Goal: Transaction & Acquisition: Book appointment/travel/reservation

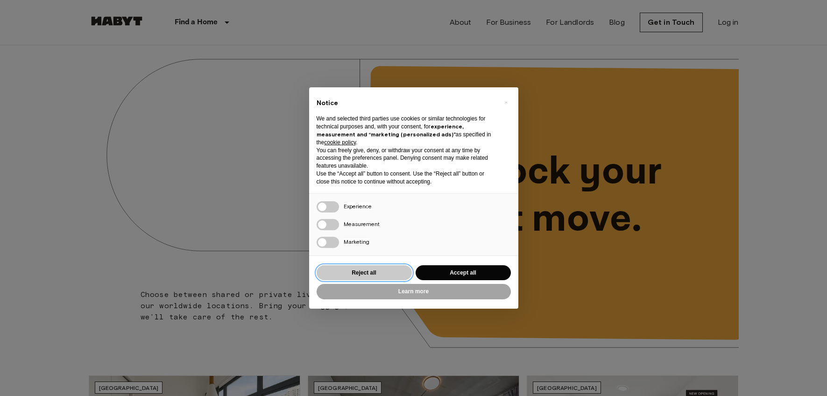
click at [390, 272] on button "Reject all" at bounding box center [364, 272] width 95 height 15
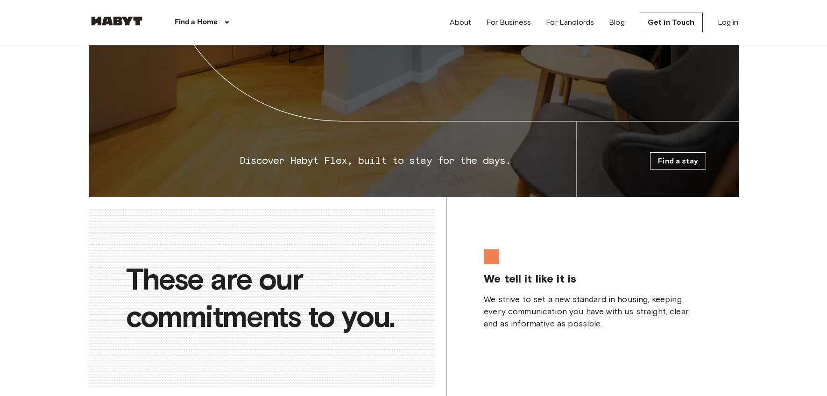
scroll to position [1475, 0]
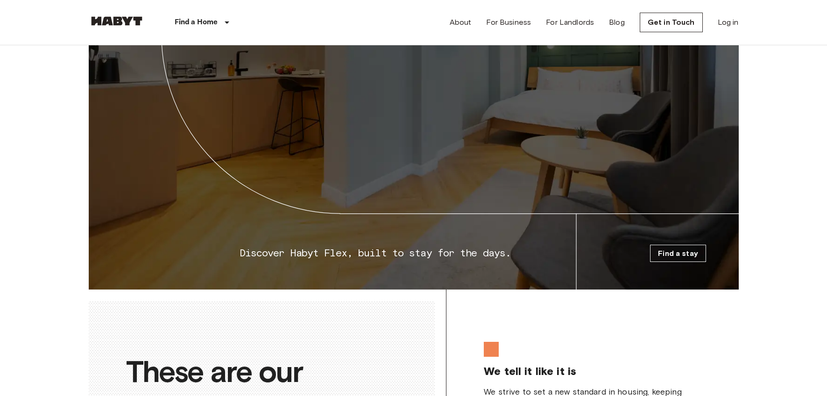
click at [663, 254] on link "Find a stay" at bounding box center [678, 253] width 56 height 17
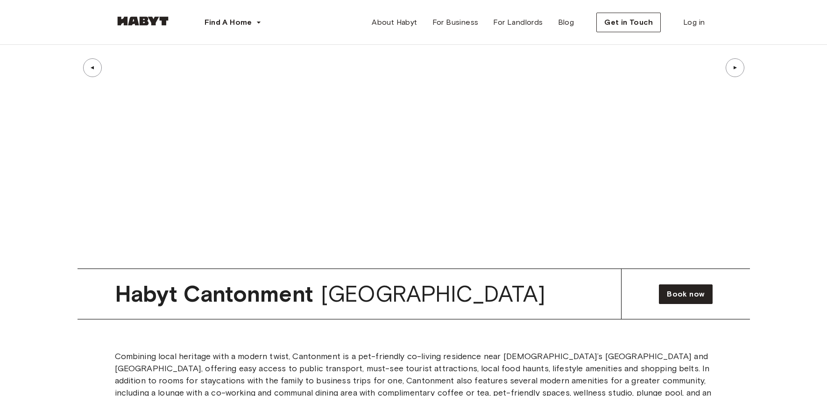
scroll to position [1079, 0]
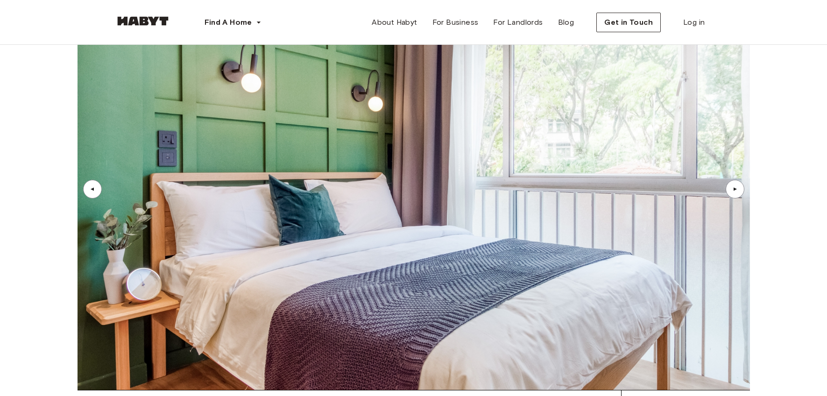
click at [734, 193] on div "▲" at bounding box center [735, 189] width 19 height 19
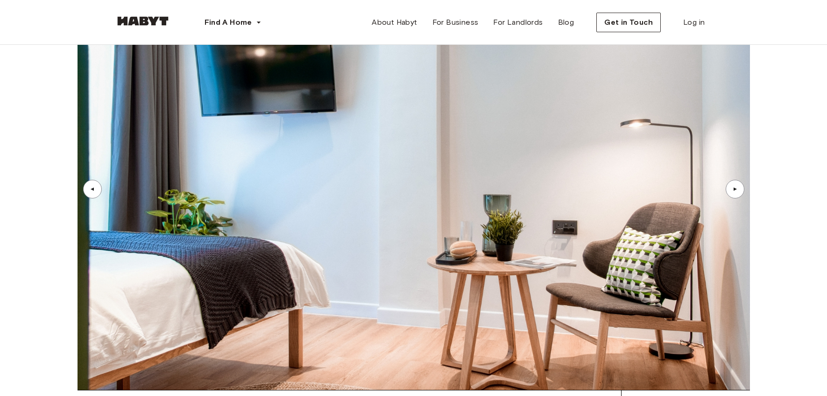
click at [734, 193] on div "▲" at bounding box center [735, 189] width 19 height 19
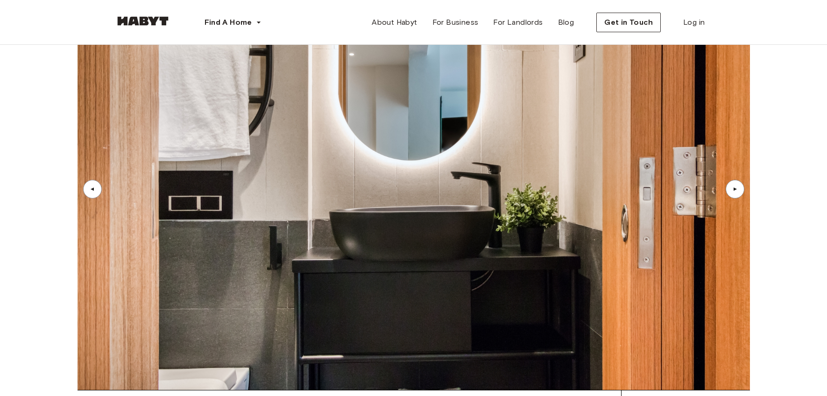
click at [734, 193] on div "▲" at bounding box center [735, 189] width 19 height 19
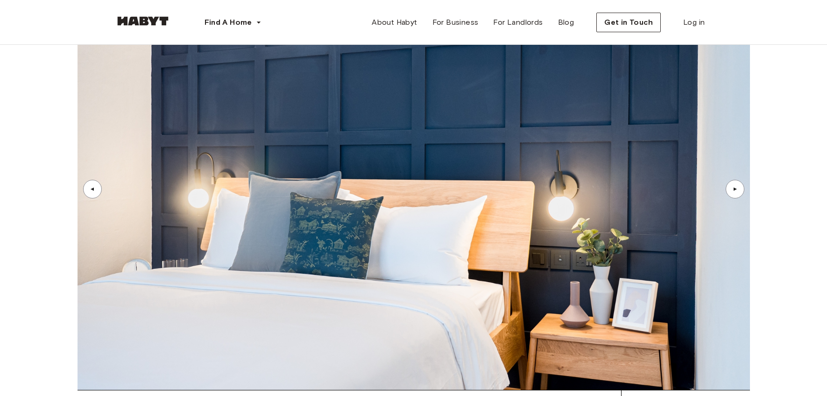
click at [734, 193] on div "▲" at bounding box center [735, 189] width 19 height 19
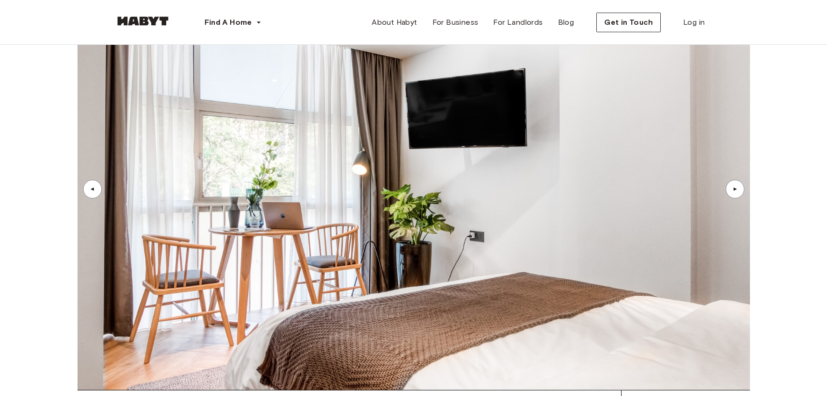
click at [734, 193] on div "▲" at bounding box center [735, 189] width 19 height 19
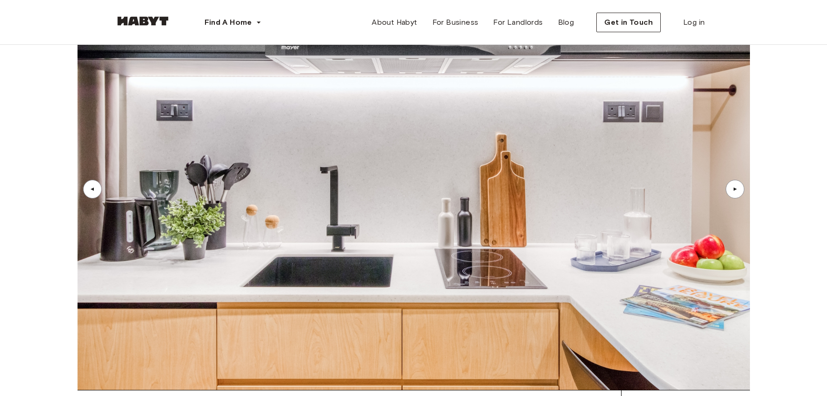
click at [734, 193] on div "▲" at bounding box center [735, 189] width 19 height 19
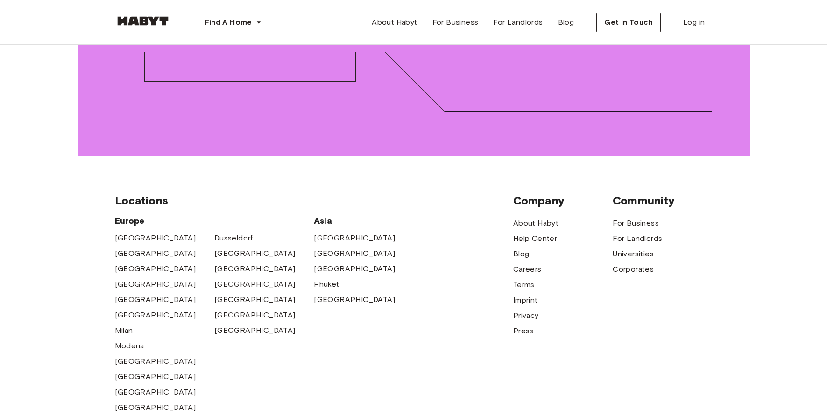
scroll to position [5883, 0]
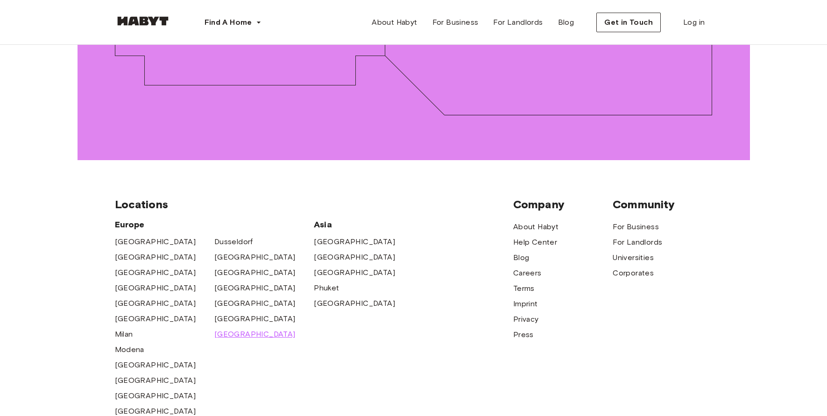
click at [235, 329] on span "[GEOGRAPHIC_DATA]" at bounding box center [254, 334] width 81 height 11
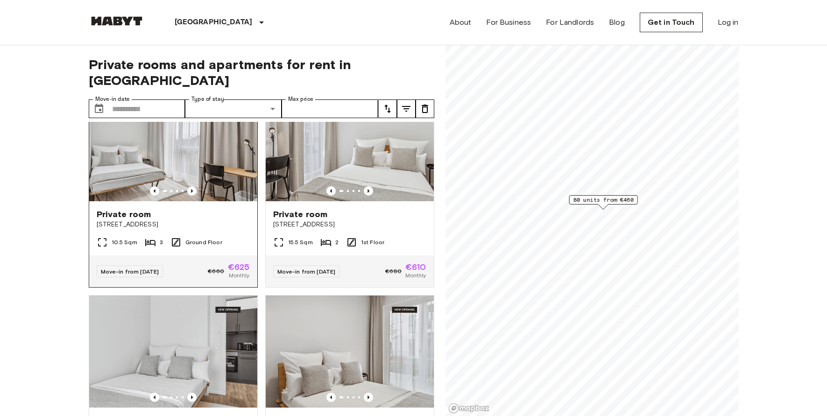
scroll to position [52, 0]
